Goal: Information Seeking & Learning: Learn about a topic

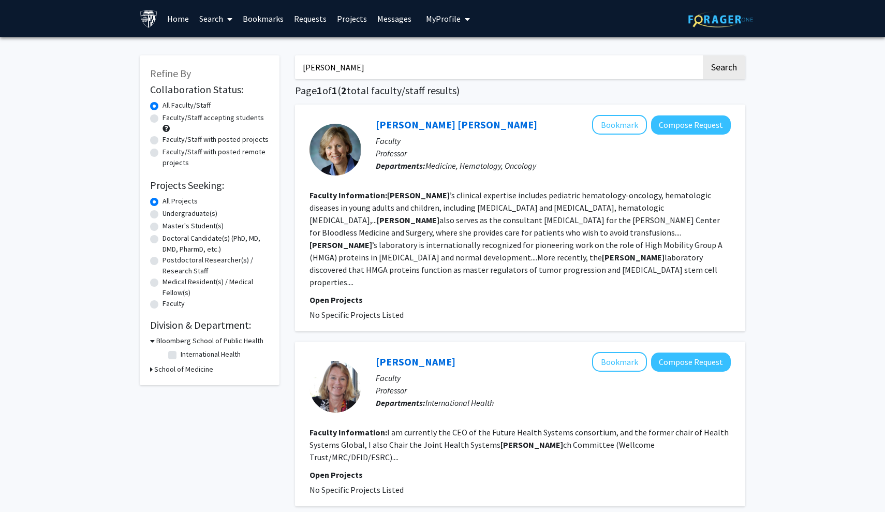
click at [163, 206] on label "All Projects" at bounding box center [180, 201] width 35 height 11
click at [163, 202] on input "All Projects" at bounding box center [166, 199] width 7 height 7
click at [163, 121] on label "Faculty/Staff accepting students" at bounding box center [213, 117] width 101 height 11
click at [163, 119] on input "Faculty/Staff accepting students" at bounding box center [166, 115] width 7 height 7
radio input "true"
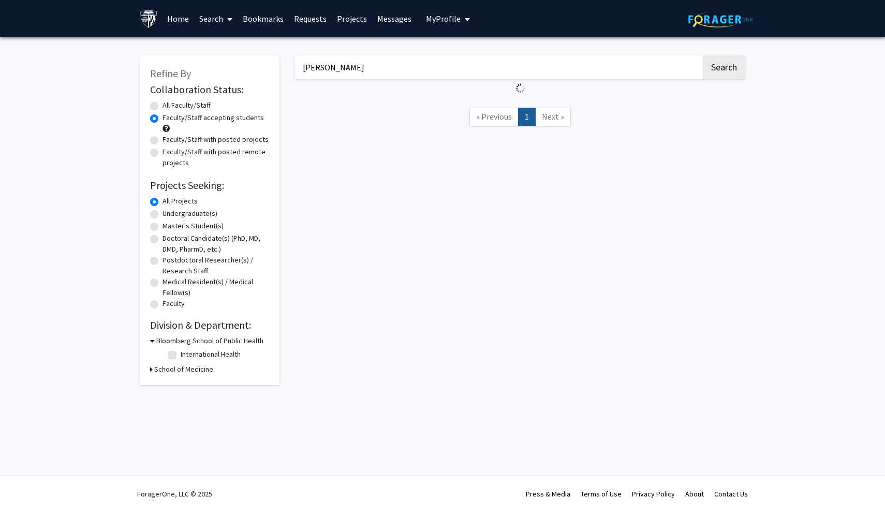
drag, startPoint x: 326, startPoint y: 72, endPoint x: 273, endPoint y: 69, distance: 52.9
click at [273, 69] on div "Refine By Collaboration Status: Collaboration Status All Faculty/Staff Collabor…" at bounding box center [442, 215] width 621 height 340
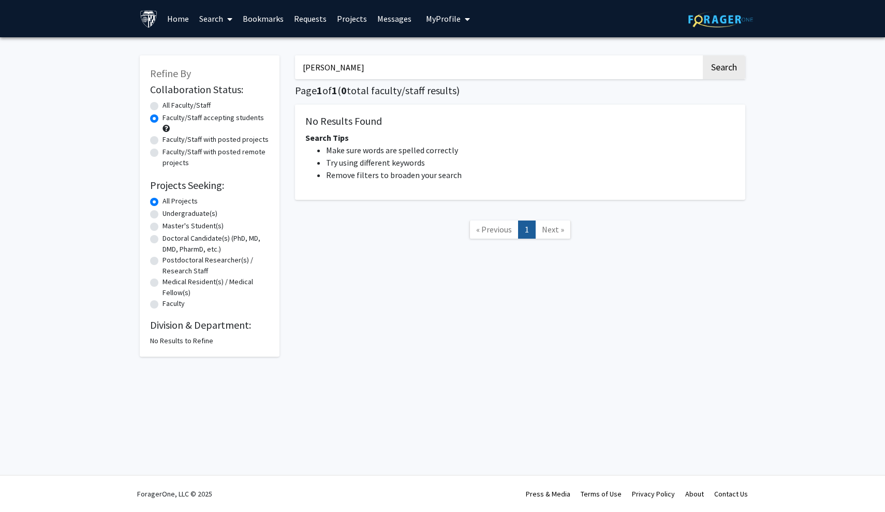
click at [163, 122] on label "Faculty/Staff accepting students" at bounding box center [213, 117] width 101 height 11
click at [163, 119] on input "Faculty/Staff accepting students" at bounding box center [166, 115] width 7 height 7
click at [163, 106] on label "All Faculty/Staff" at bounding box center [187, 105] width 48 height 11
click at [163, 106] on input "All Faculty/Staff" at bounding box center [166, 103] width 7 height 7
radio input "true"
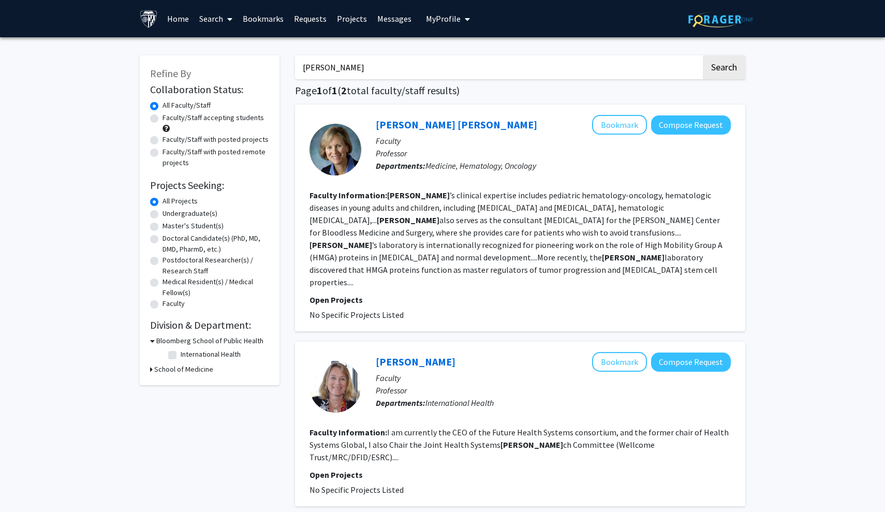
click at [337, 77] on input "[PERSON_NAME]" at bounding box center [498, 67] width 406 height 24
type input "r"
click at [725, 69] on button "Search" at bounding box center [724, 67] width 42 height 24
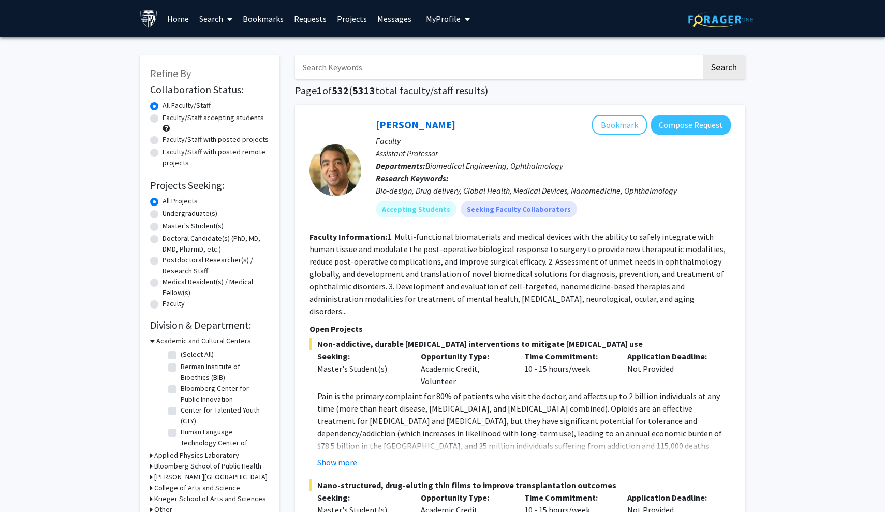
click at [163, 122] on label "Faculty/Staff accepting students" at bounding box center [213, 117] width 101 height 11
click at [163, 119] on input "Faculty/Staff accepting students" at bounding box center [166, 115] width 7 height 7
radio input "true"
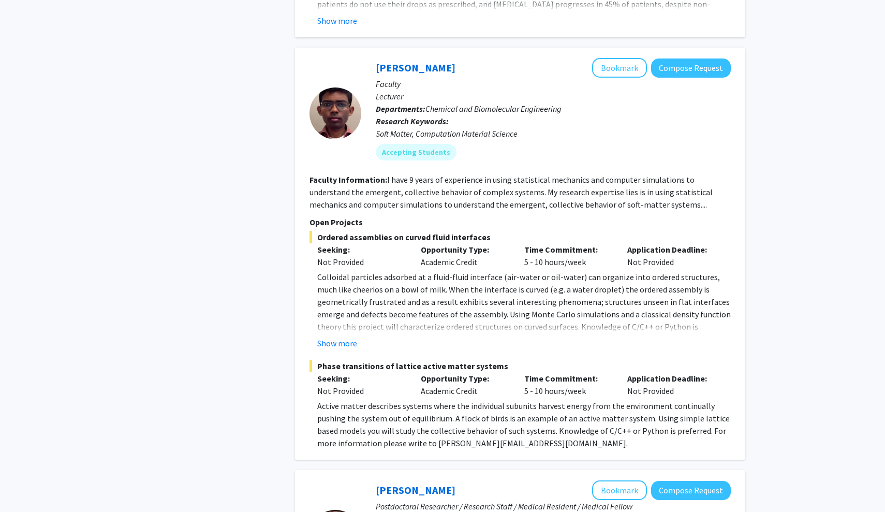
scroll to position [730, 0]
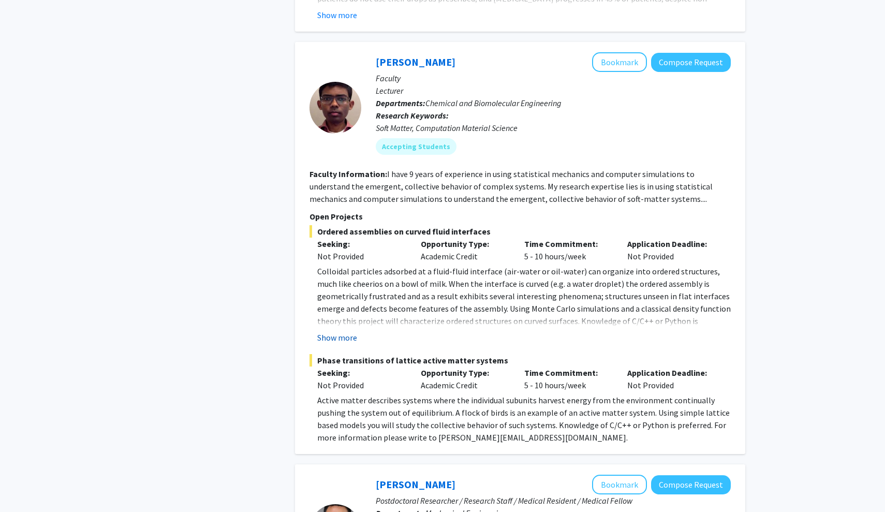
click at [338, 331] on button "Show more" at bounding box center [337, 337] width 40 height 12
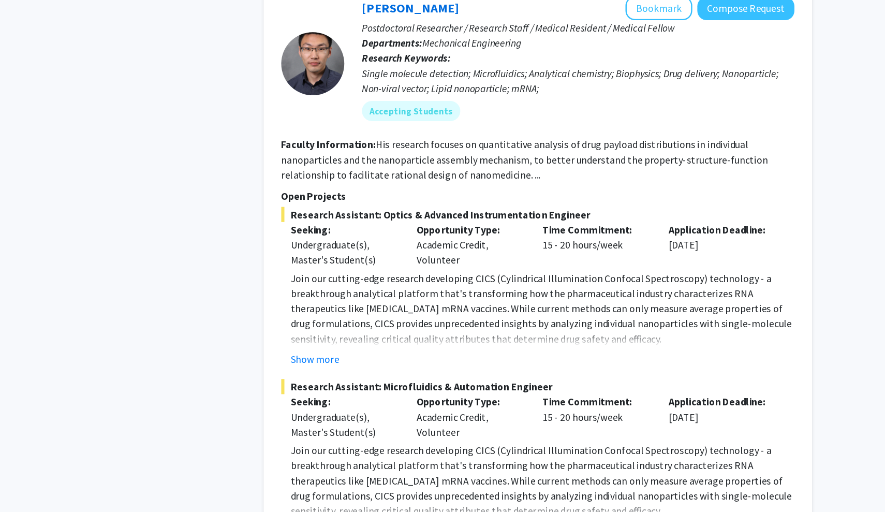
scroll to position [1151, 0]
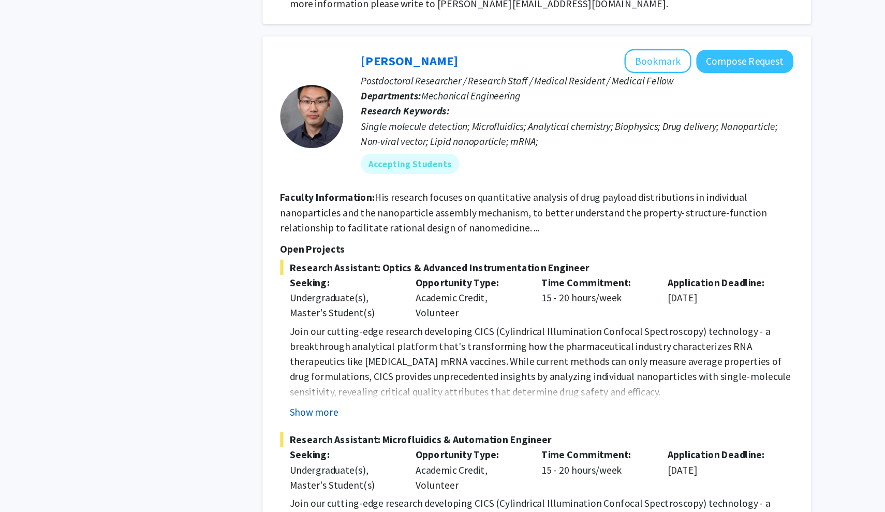
click at [317, 357] on button "Show more" at bounding box center [337, 363] width 40 height 12
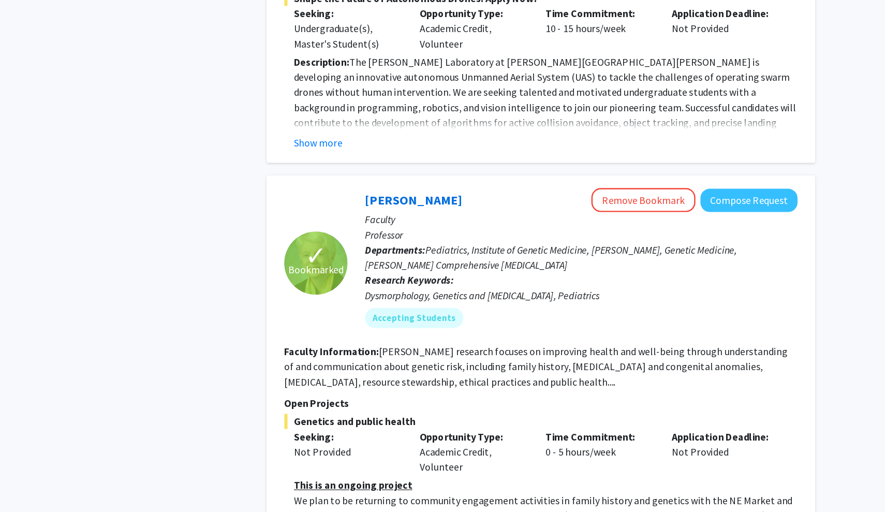
scroll to position [3552, 0]
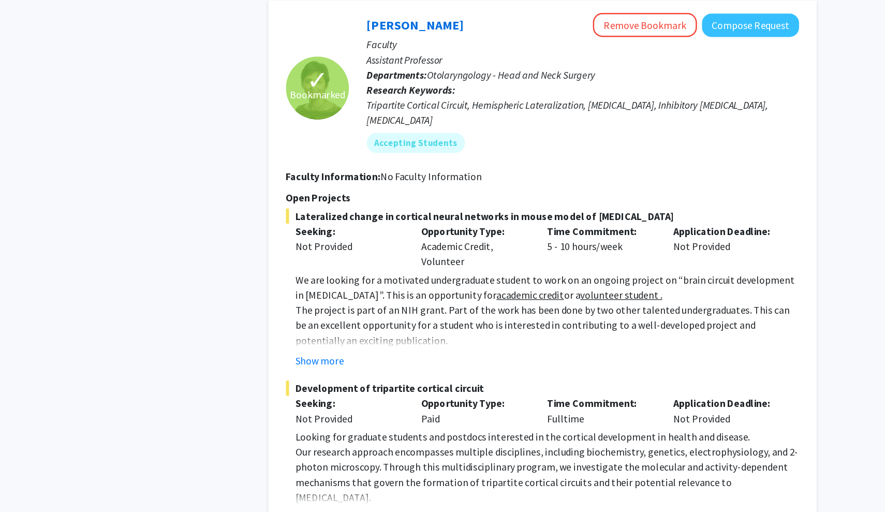
scroll to position [4067, 0]
click at [317, 381] on button "Show more" at bounding box center [337, 387] width 40 height 12
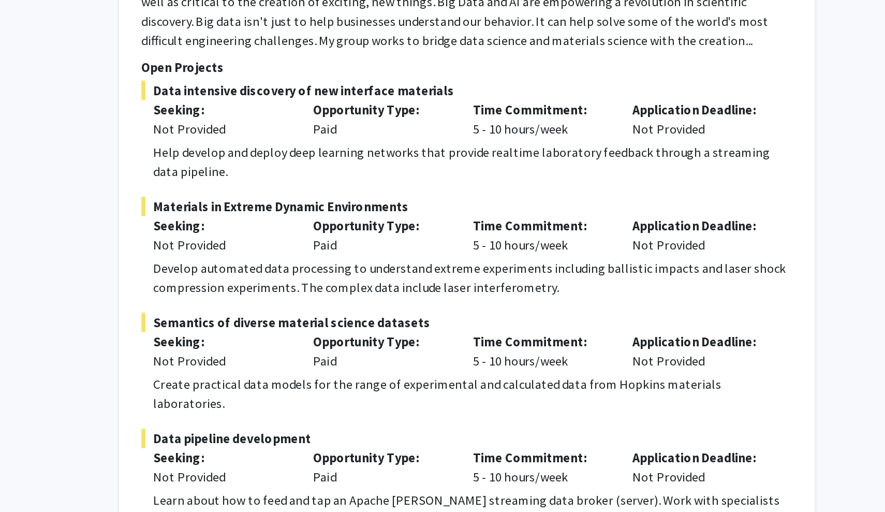
scroll to position [5396, 0]
